Goal: Navigation & Orientation: Find specific page/section

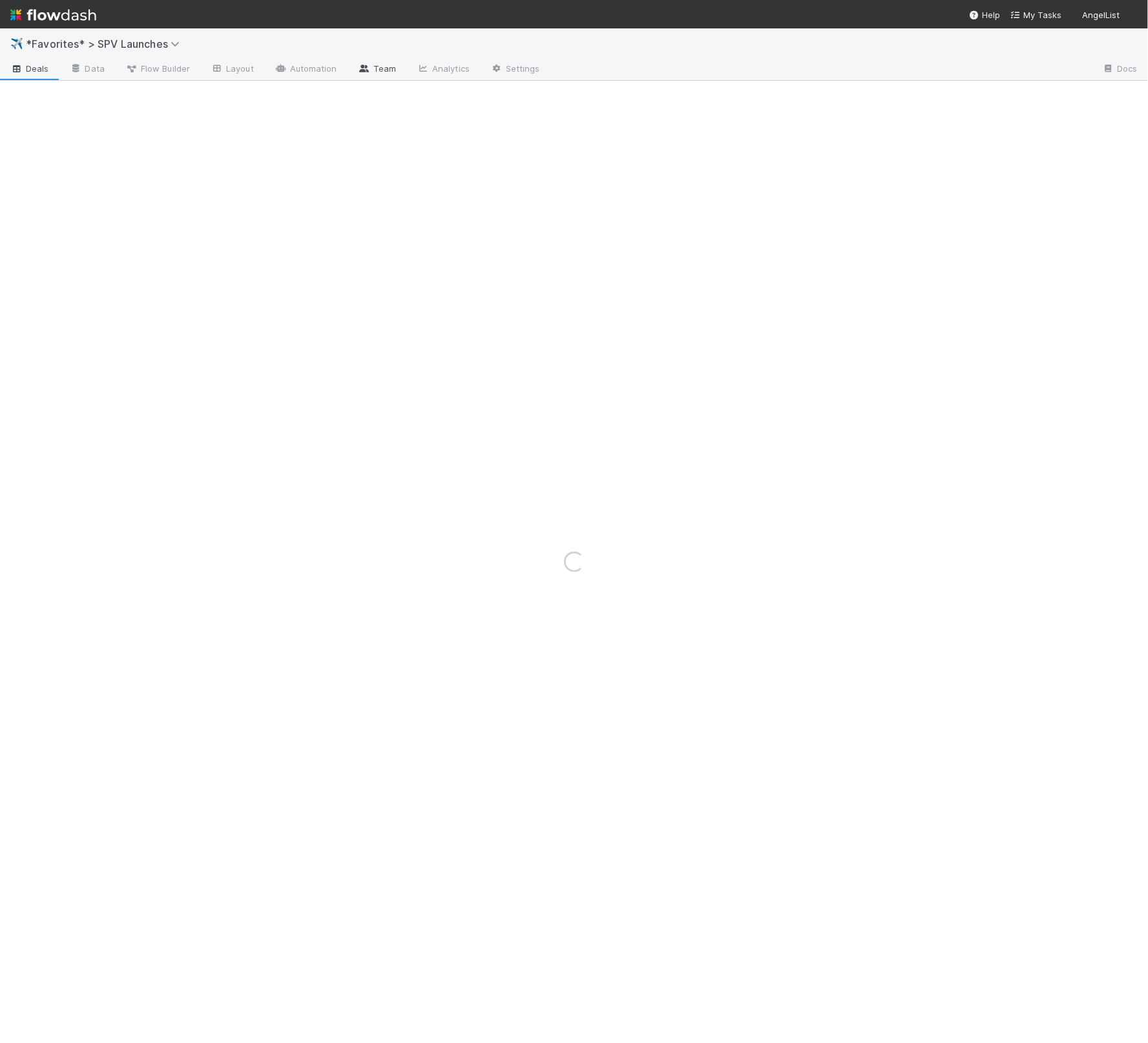
click at [361, 62] on link "Team" at bounding box center [377, 70] width 59 height 21
click at [302, 66] on div "Loading..." at bounding box center [574, 536] width 1148 height 1015
click at [308, 68] on div "Loading..." at bounding box center [574, 536] width 1148 height 1015
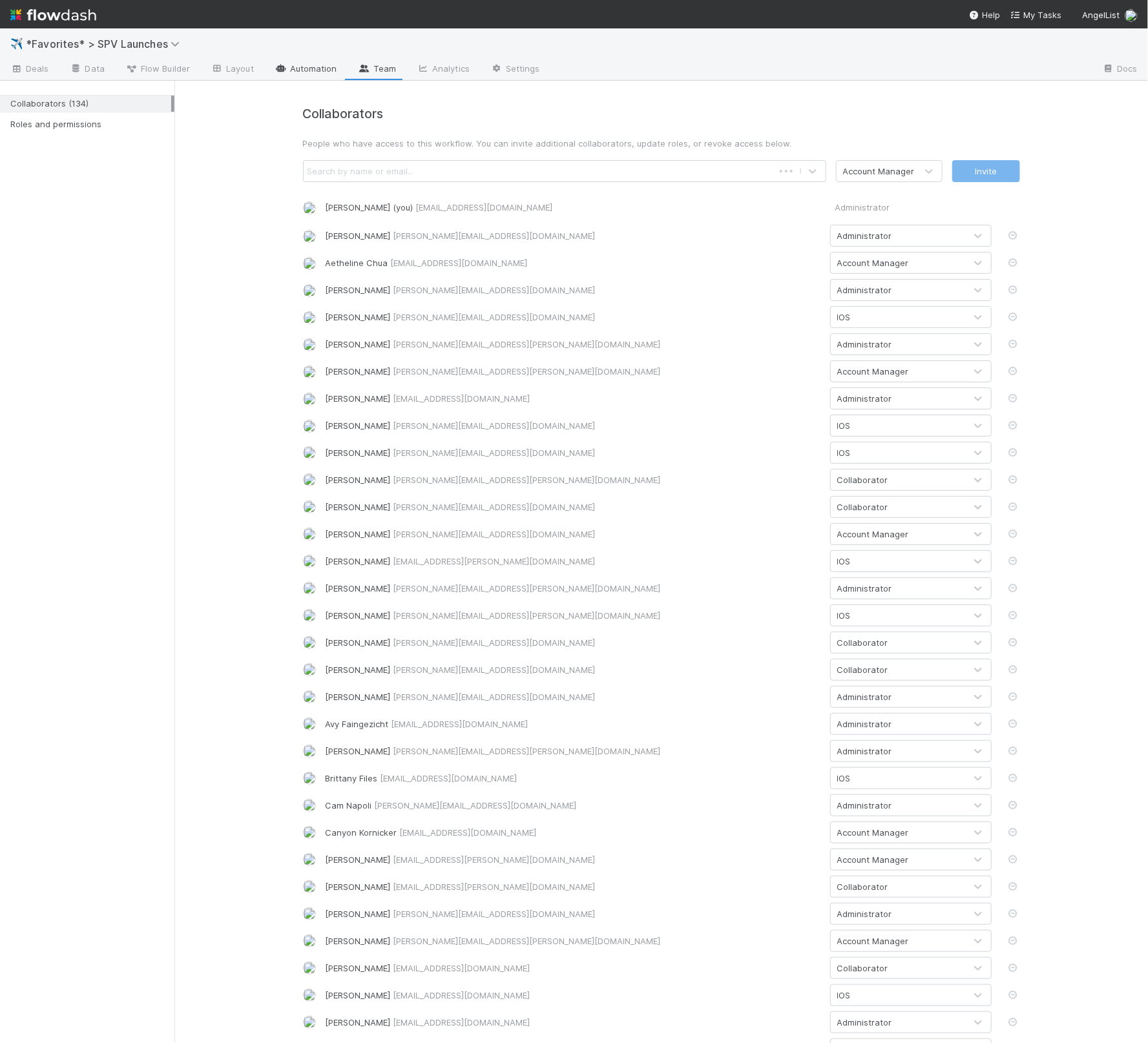
click at [314, 67] on link "Automation" at bounding box center [306, 70] width 84 height 21
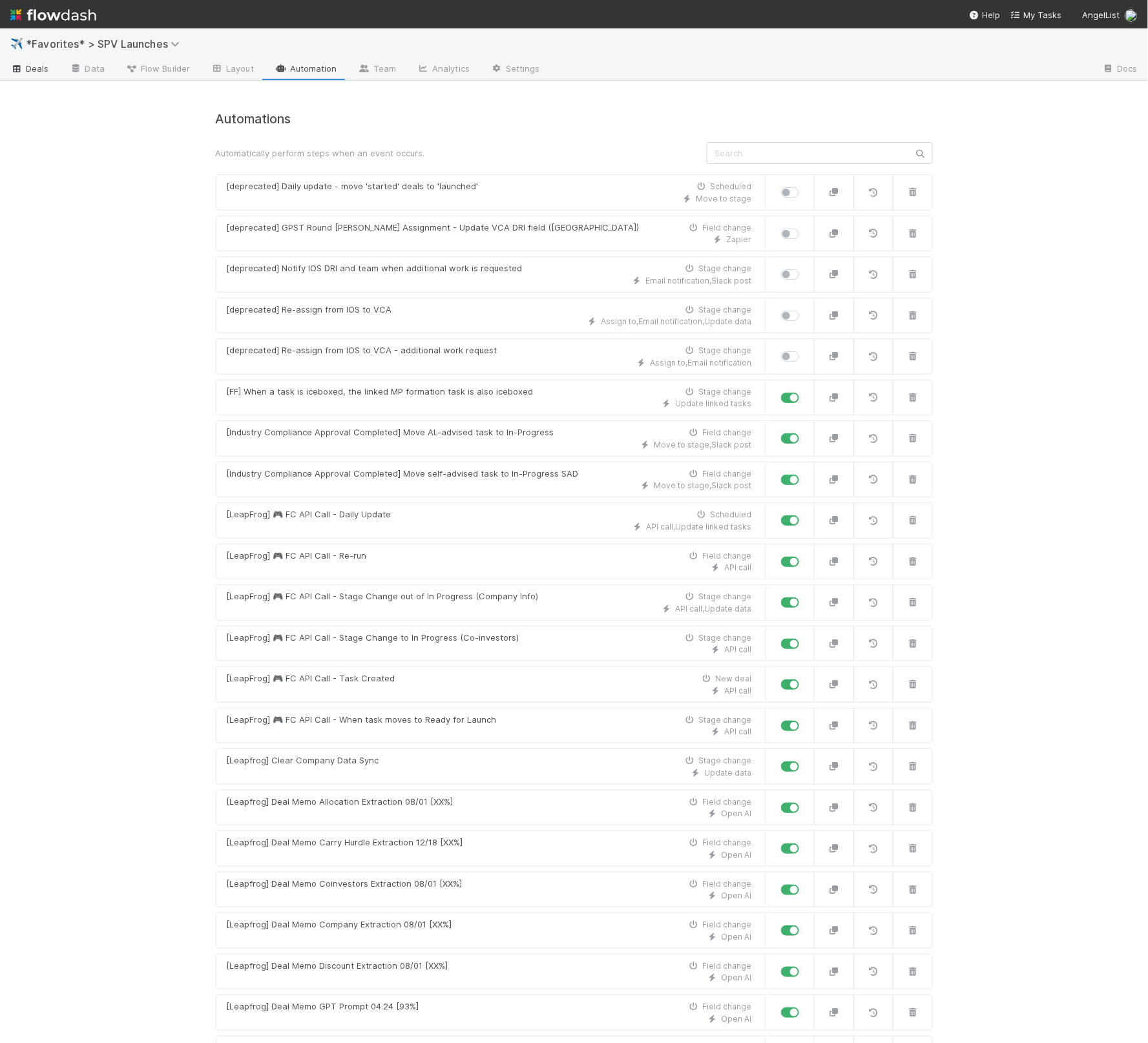
click at [29, 73] on span "Deals" at bounding box center [29, 68] width 38 height 13
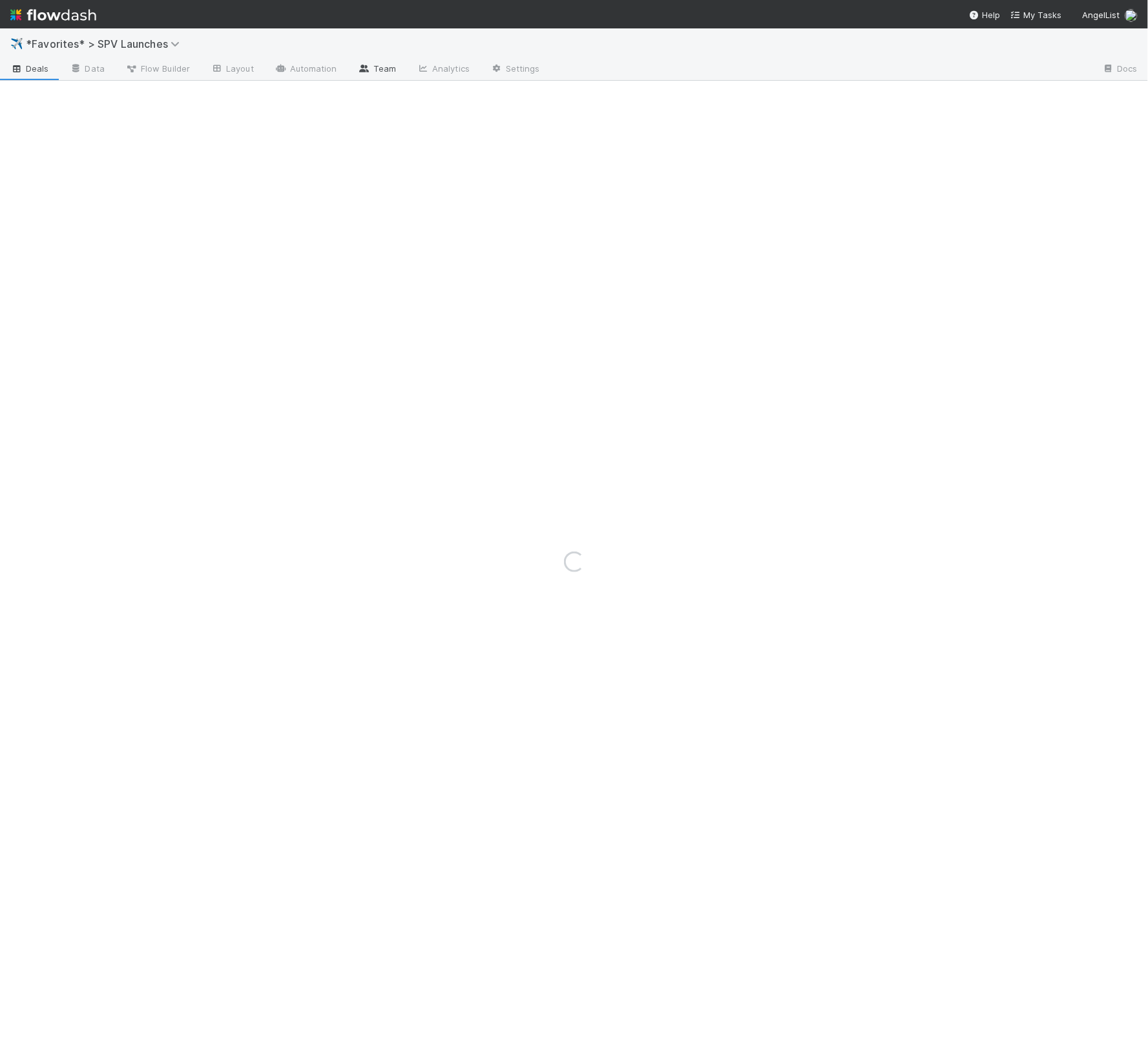
click at [376, 66] on link "Team" at bounding box center [377, 70] width 59 height 21
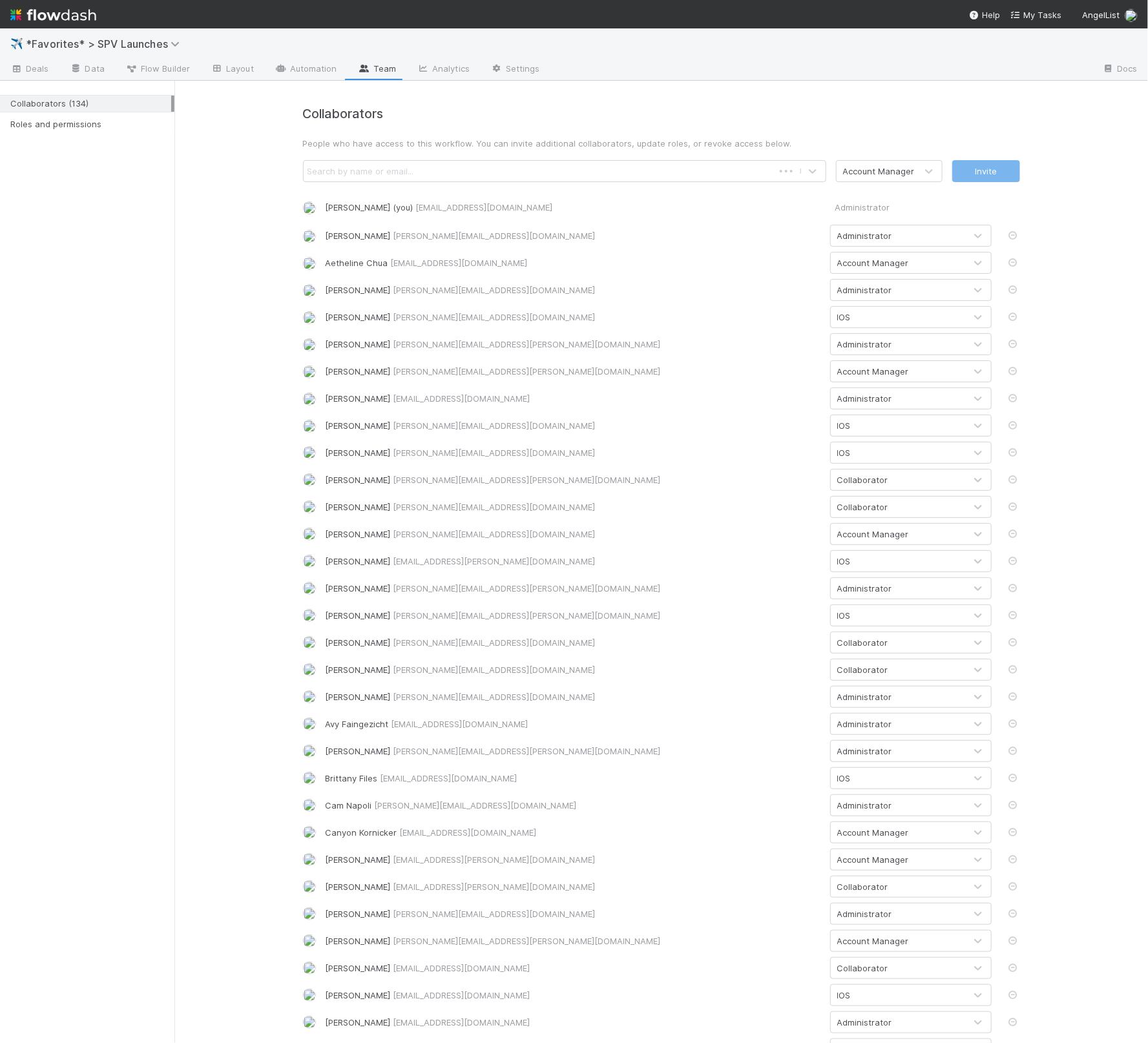
click at [50, 137] on div "Collaborators (134) Roles and permissions" at bounding box center [87, 109] width 174 height 52
click at [47, 128] on div "Roles and permissions" at bounding box center [91, 124] width 161 height 16
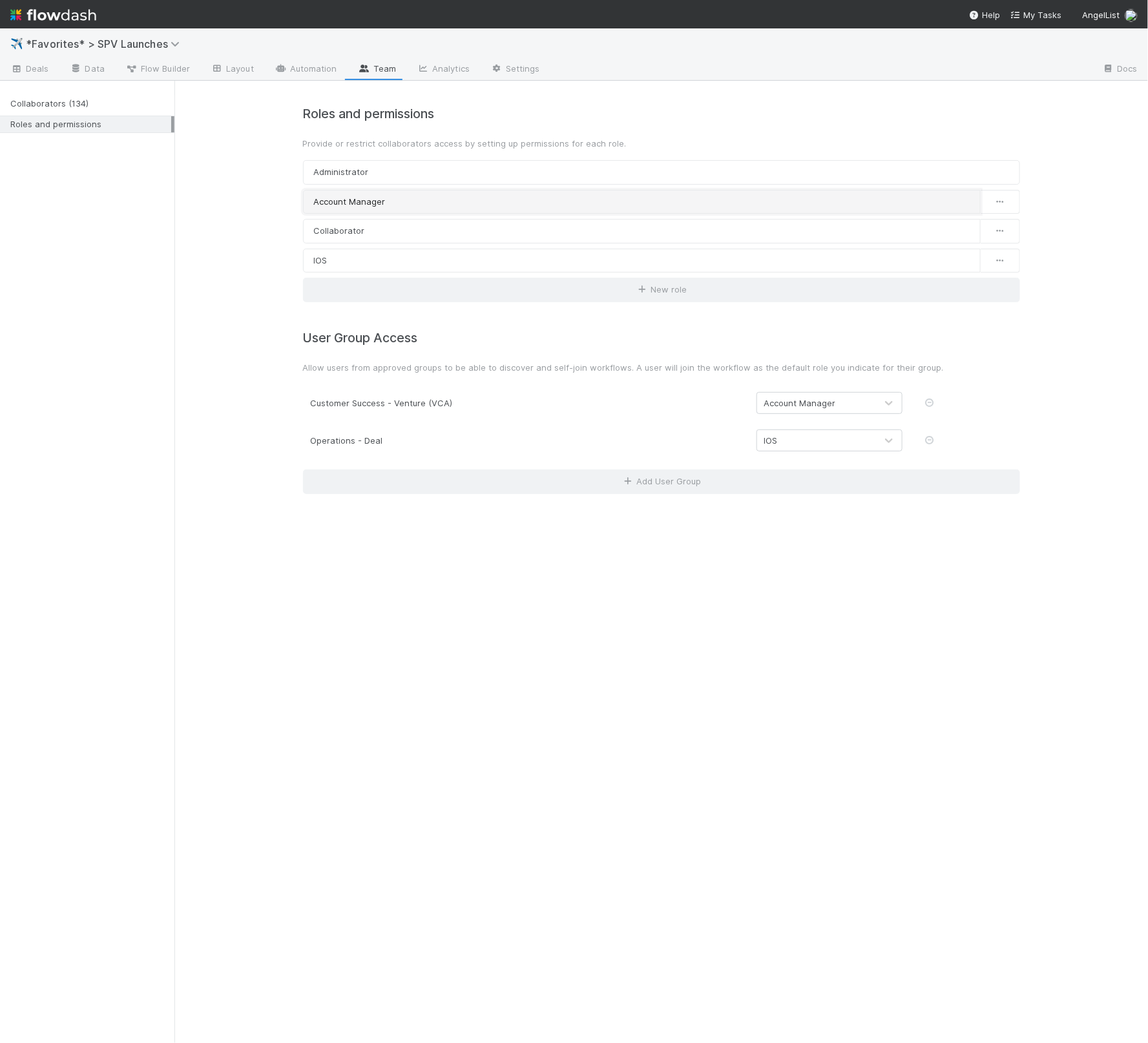
click at [373, 200] on link "Account Manager" at bounding box center [641, 202] width 677 height 25
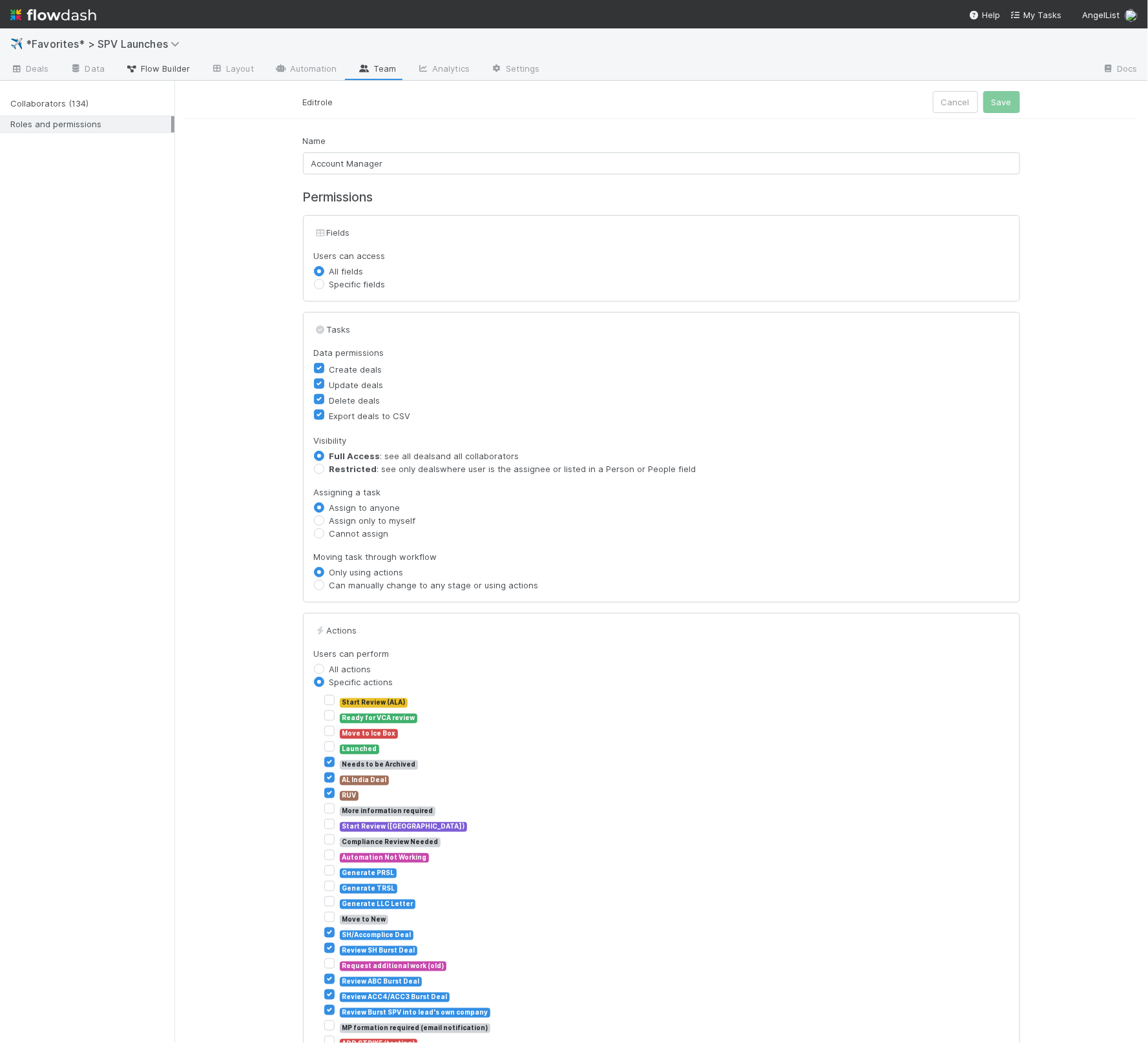
click at [149, 78] on link "Flow Builder" at bounding box center [158, 70] width 85 height 21
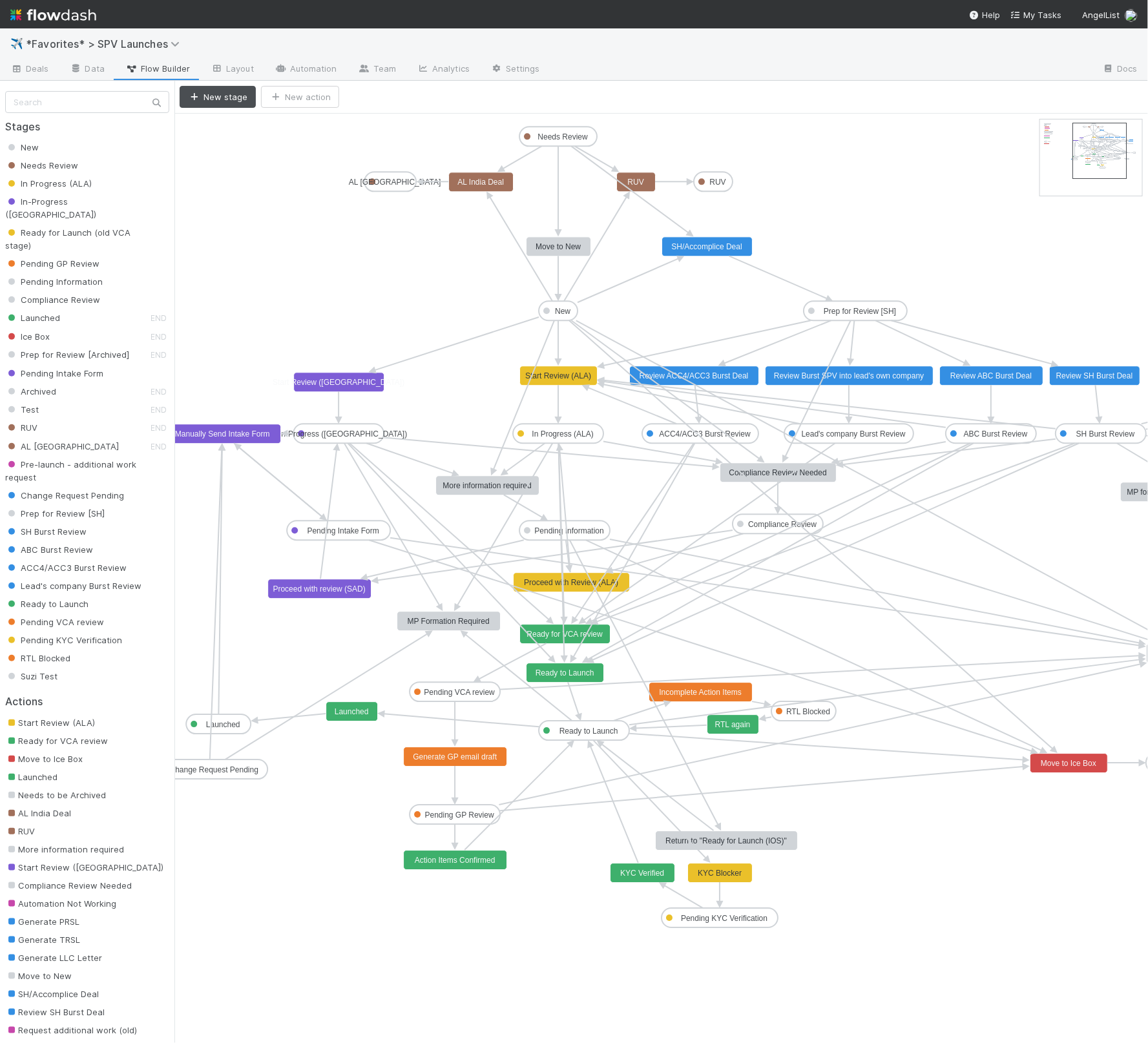
drag, startPoint x: 1067, startPoint y: 155, endPoint x: 1098, endPoint y: 157, distance: 31.1
click at [600, 529] on text "Pending Information" at bounding box center [569, 530] width 69 height 9
click at [613, 540] on icon at bounding box center [875, 592] width 530 height 104
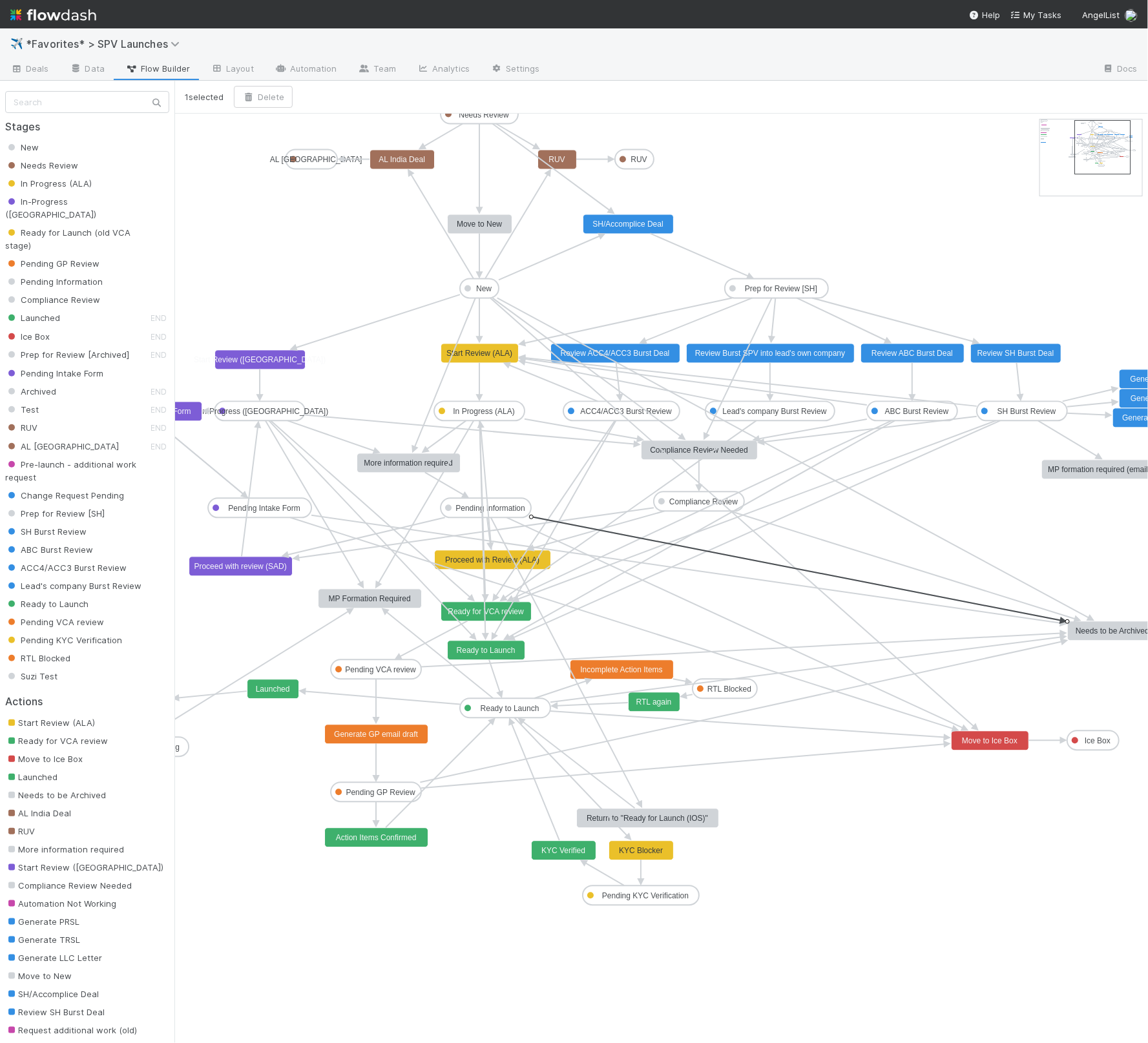
click at [1139, 16] on nav "Help My Tasks AngelList" at bounding box center [574, 14] width 1148 height 28
click at [1134, 16] on img at bounding box center [1131, 15] width 13 height 13
click at [1101, 208] on link "User Settings" at bounding box center [1106, 211] width 126 height 20
